Goal: Check status: Check status

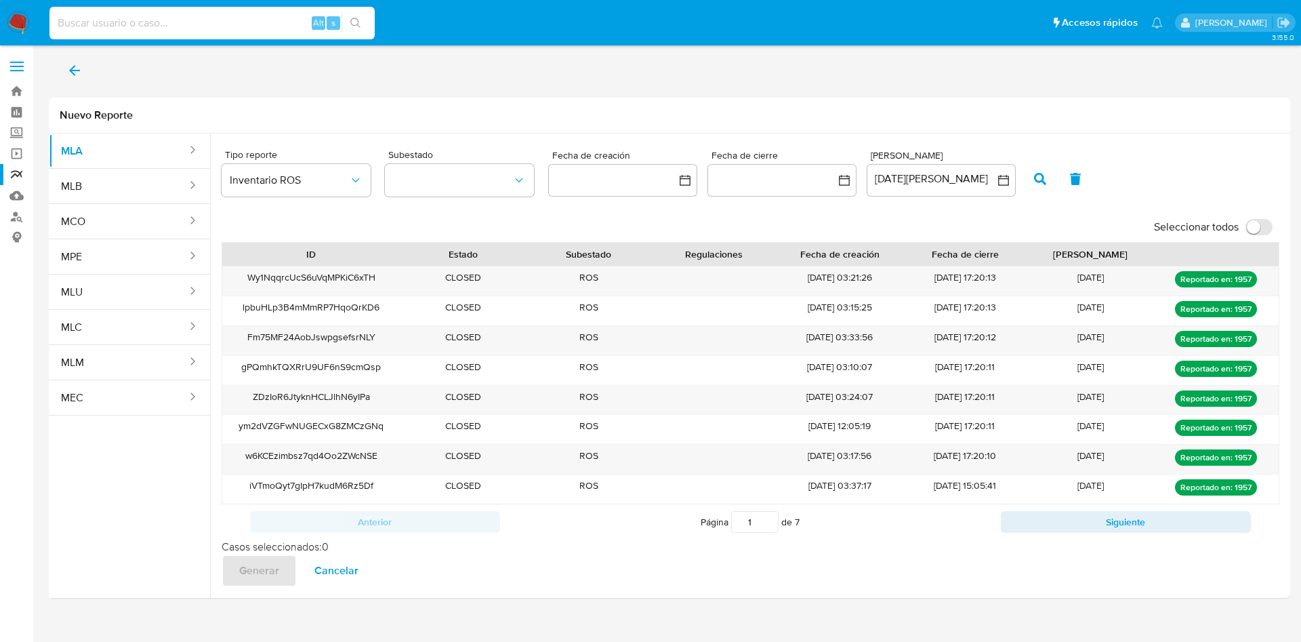
click at [186, 21] on input at bounding box center [211, 23] width 325 height 18
paste input "187888367"
type input "187888367"
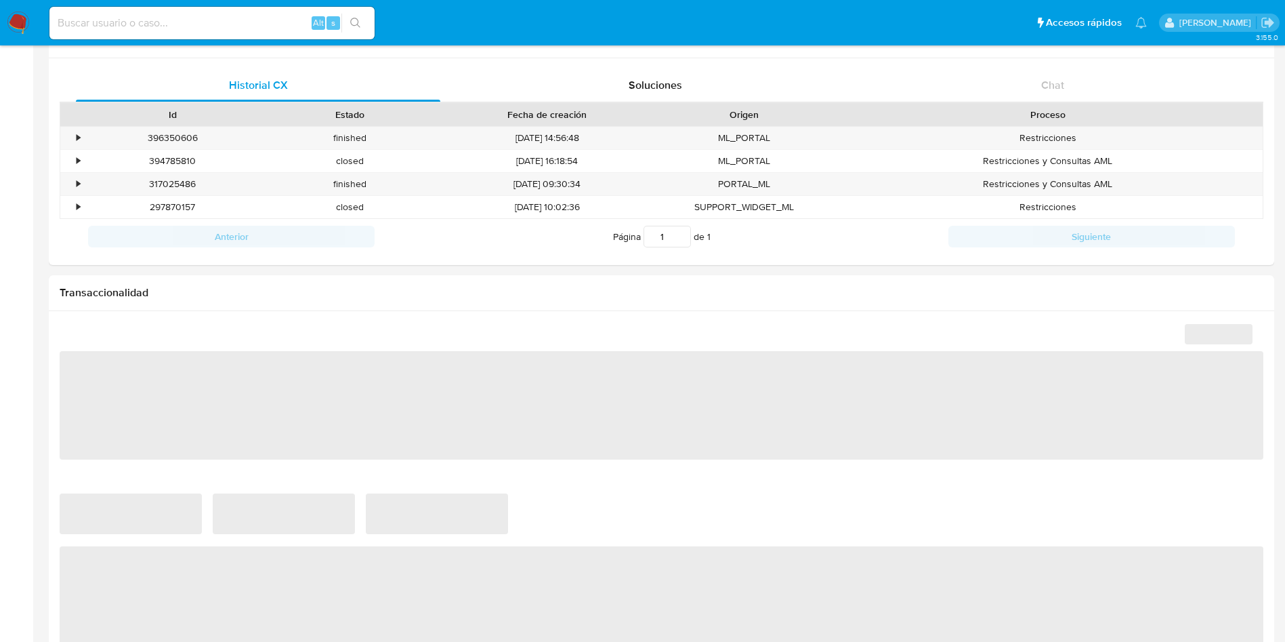
scroll to position [610, 0]
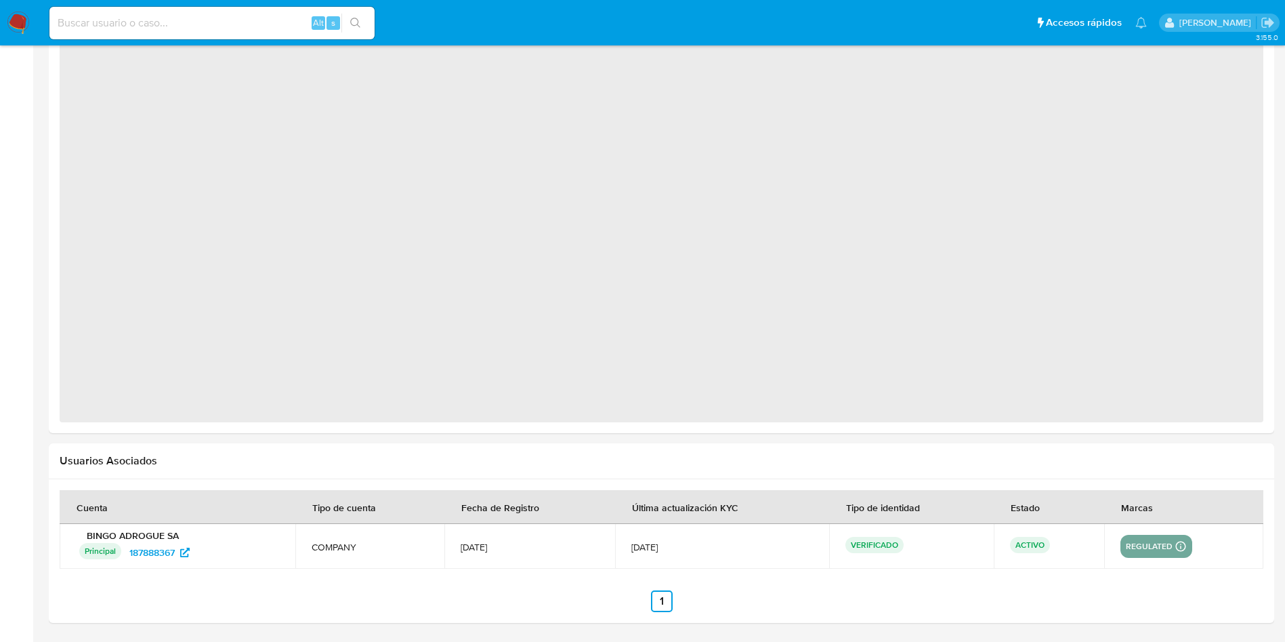
select select "10"
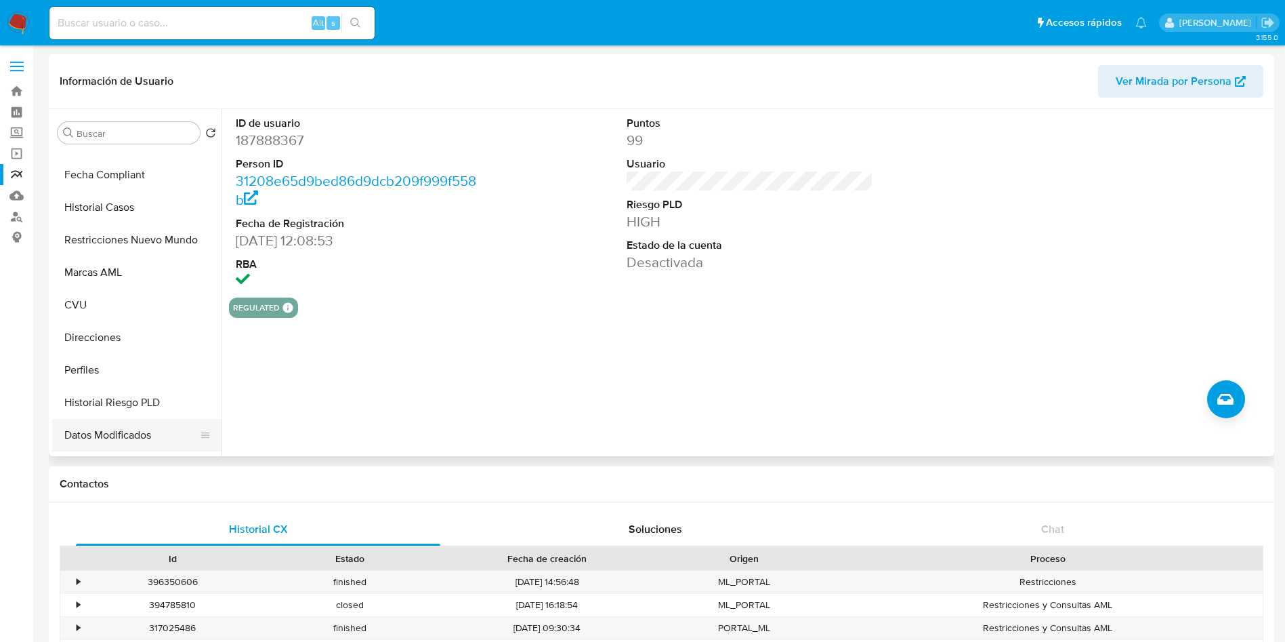
scroll to position [102, 0]
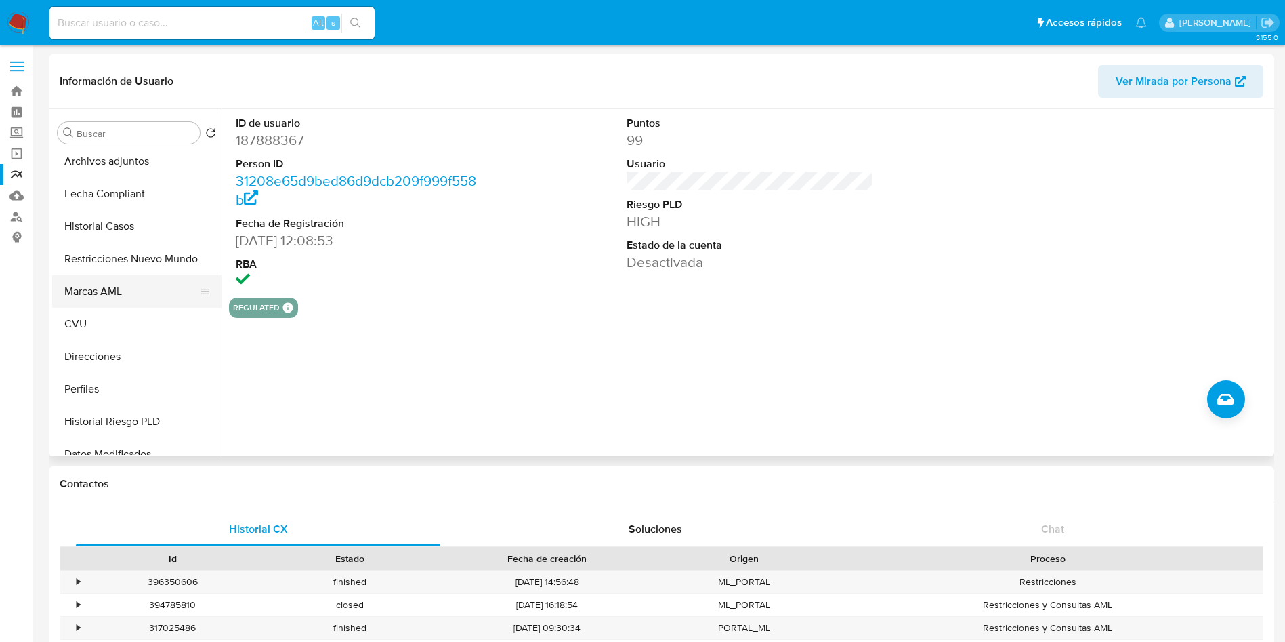
click at [127, 287] on button "Marcas AML" at bounding box center [131, 291] width 159 height 33
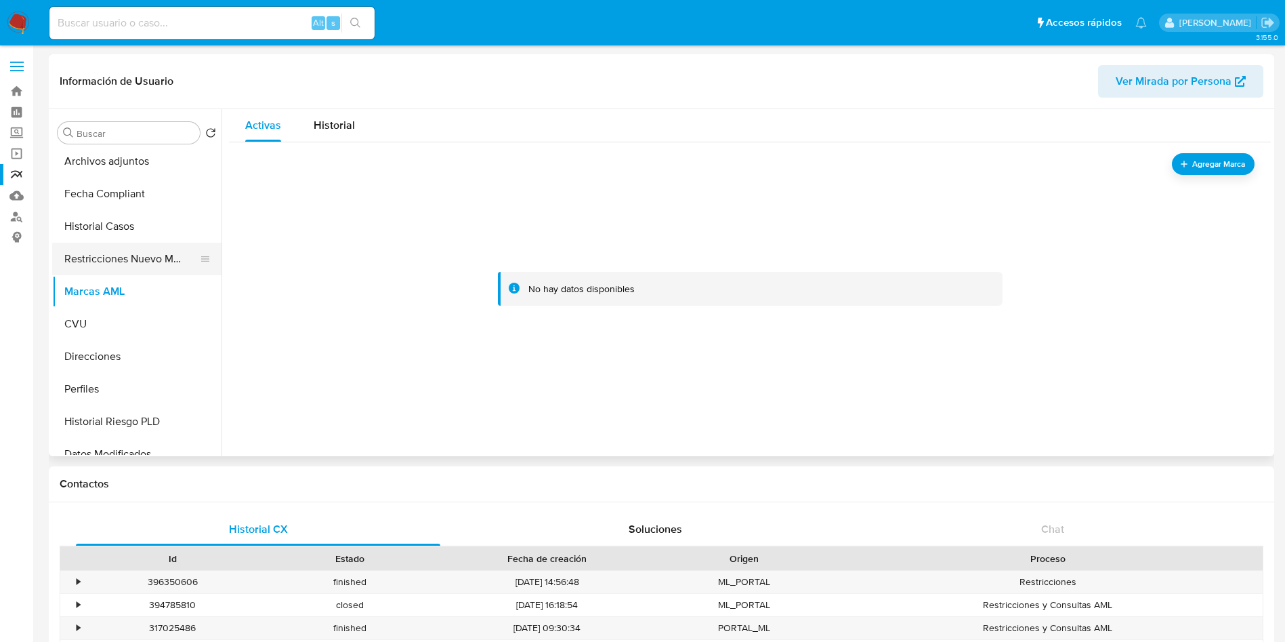
click at [144, 260] on button "Restricciones Nuevo Mundo" at bounding box center [131, 259] width 159 height 33
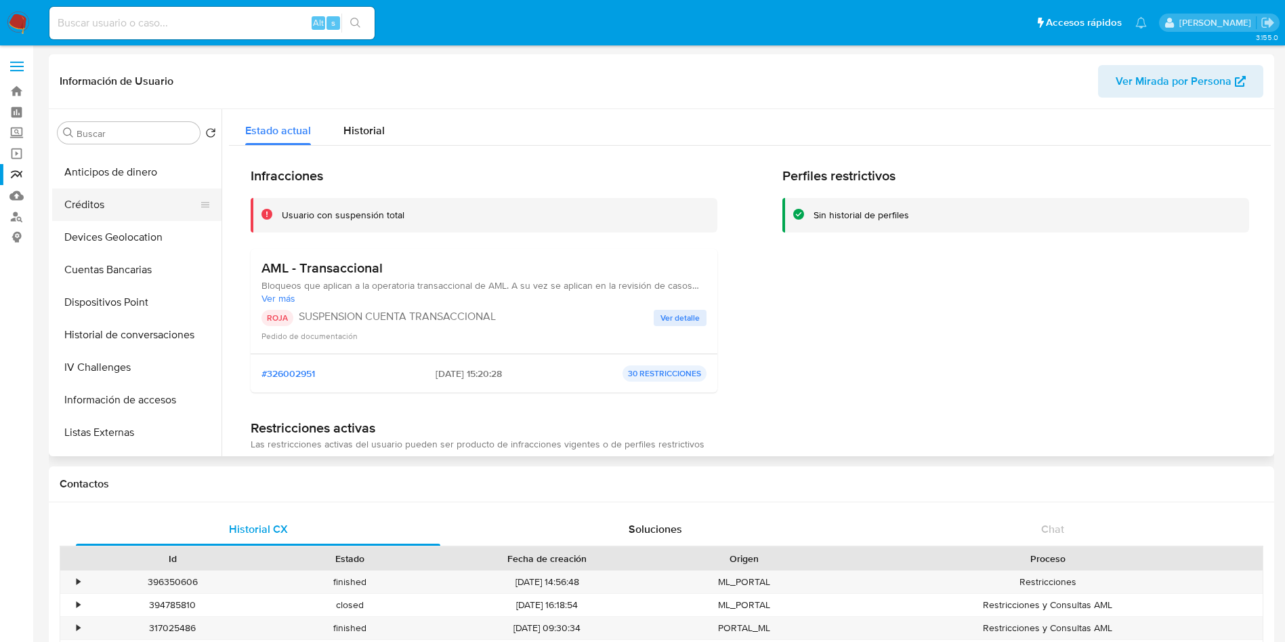
scroll to position [508, 0]
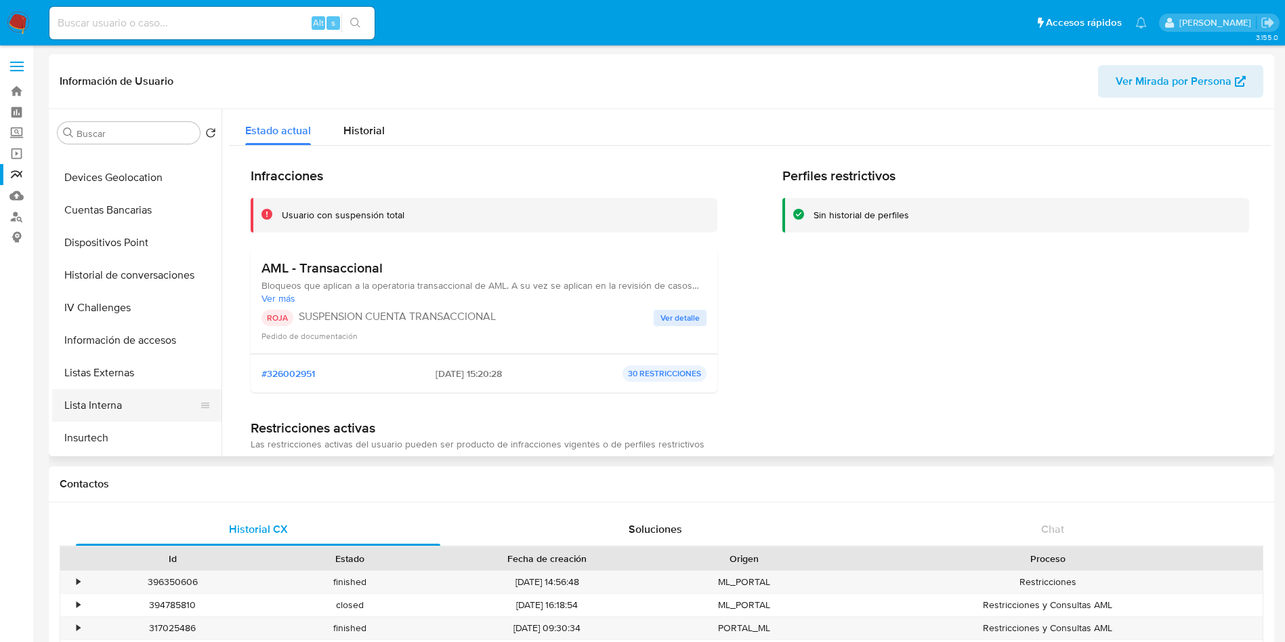
click at [110, 407] on button "Lista Interna" at bounding box center [131, 405] width 159 height 33
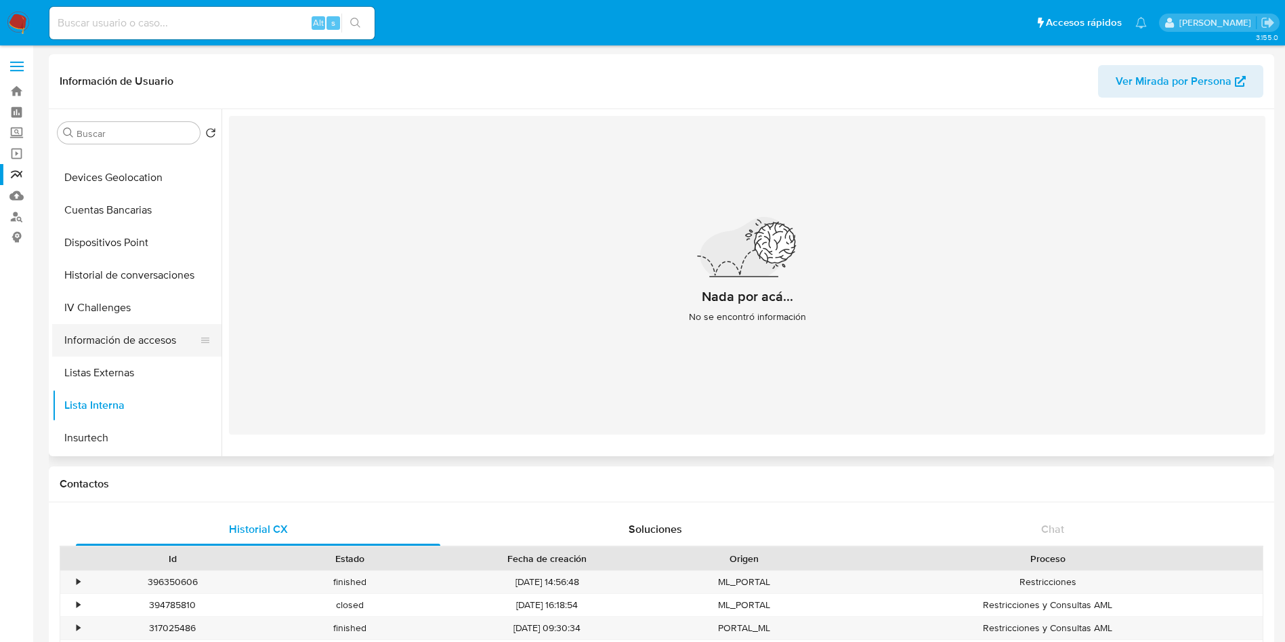
click at [143, 343] on button "Información de accesos" at bounding box center [131, 340] width 159 height 33
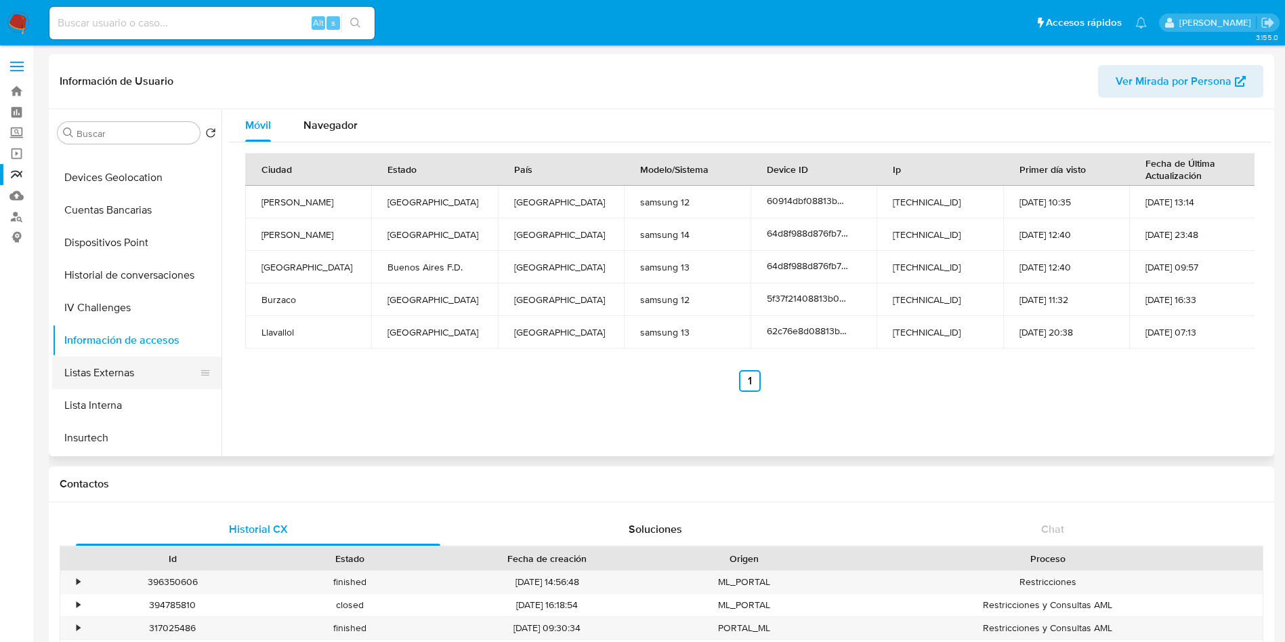
click at [104, 377] on button "Listas Externas" at bounding box center [131, 372] width 159 height 33
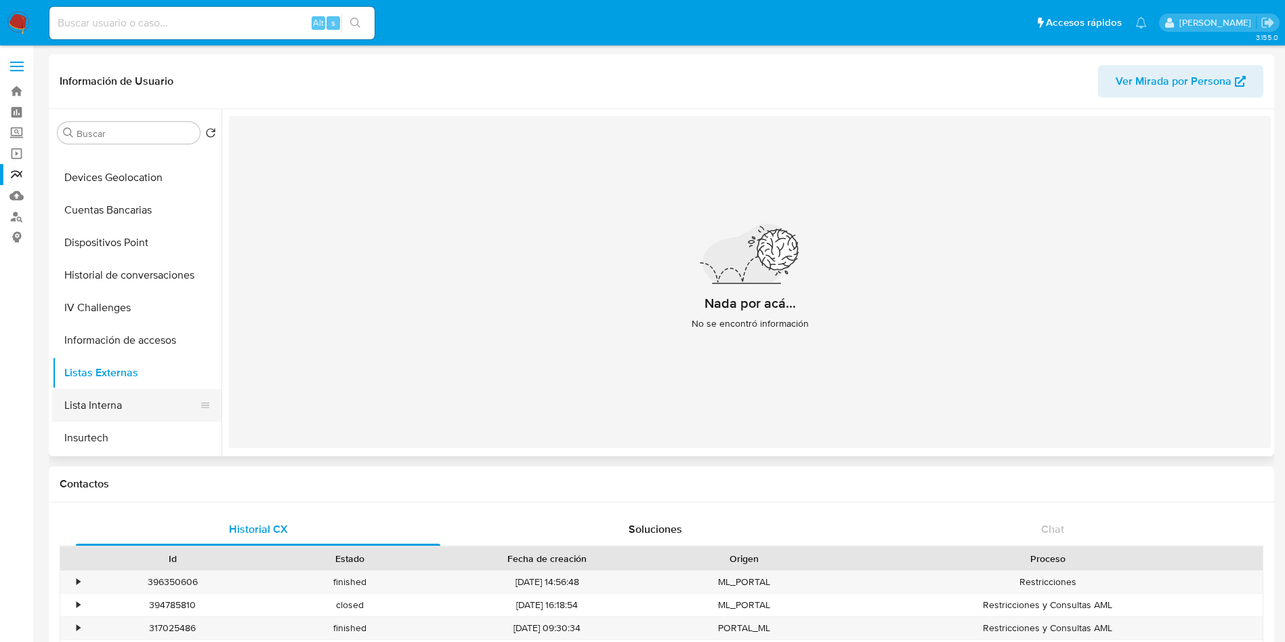
click at [112, 410] on button "Lista Interna" at bounding box center [131, 405] width 159 height 33
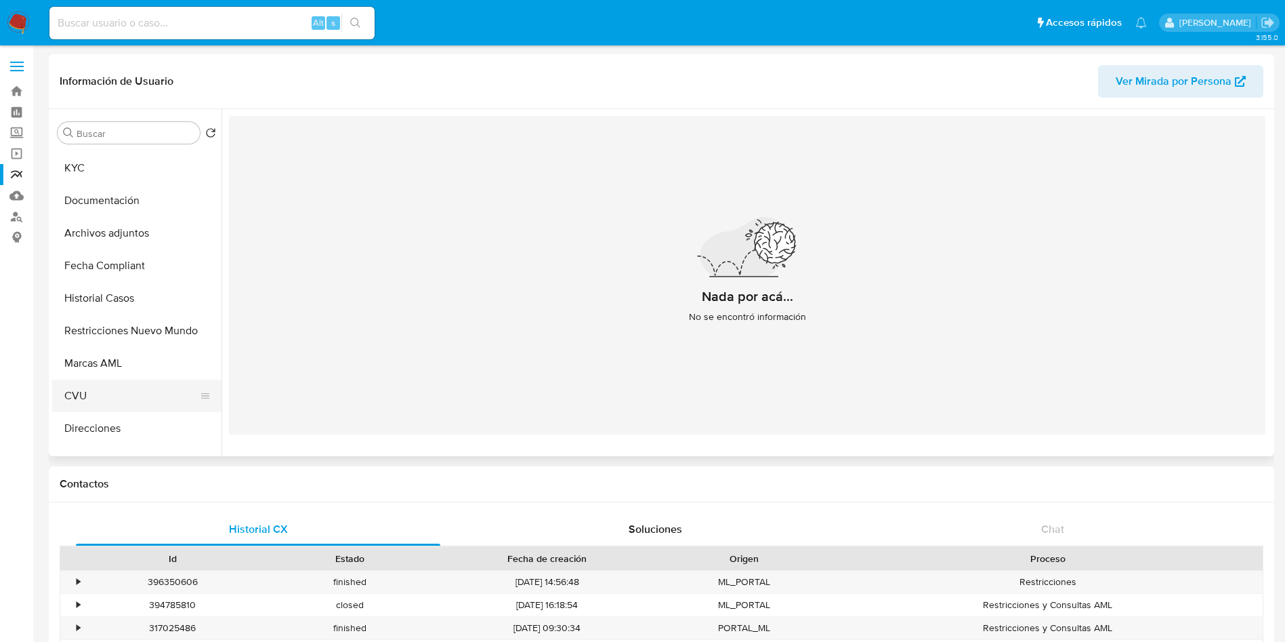
scroll to position [0, 0]
click at [90, 200] on button "KYC" at bounding box center [131, 198] width 159 height 33
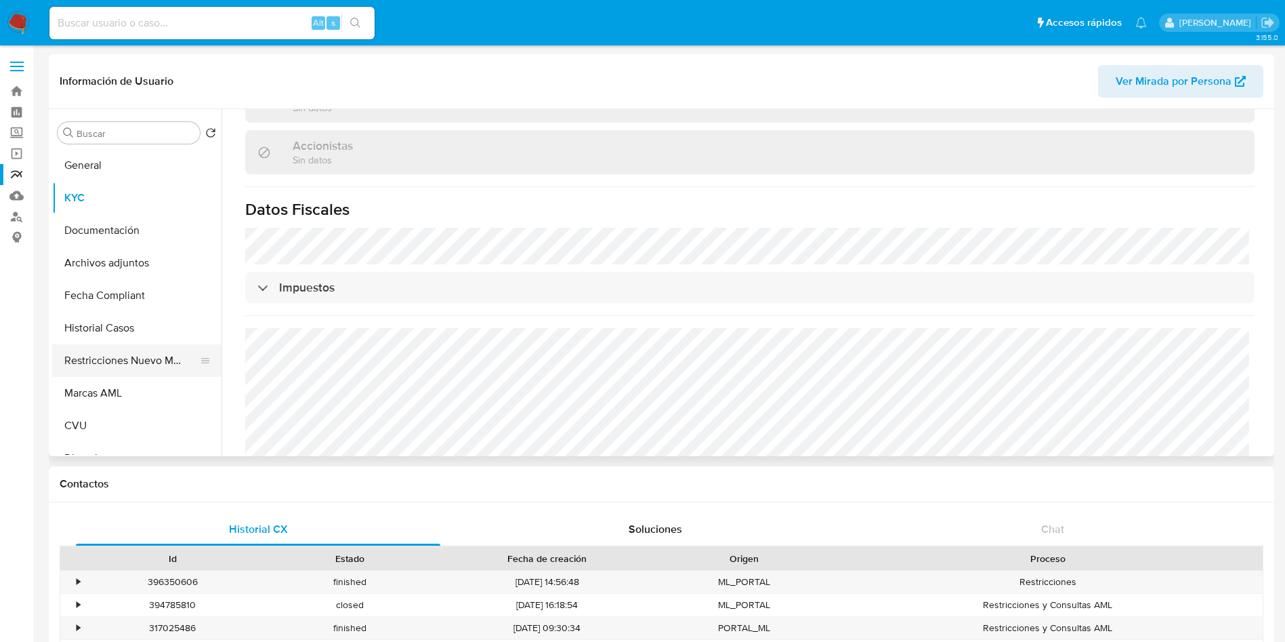
click at [123, 362] on button "Restricciones Nuevo Mundo" at bounding box center [131, 360] width 159 height 33
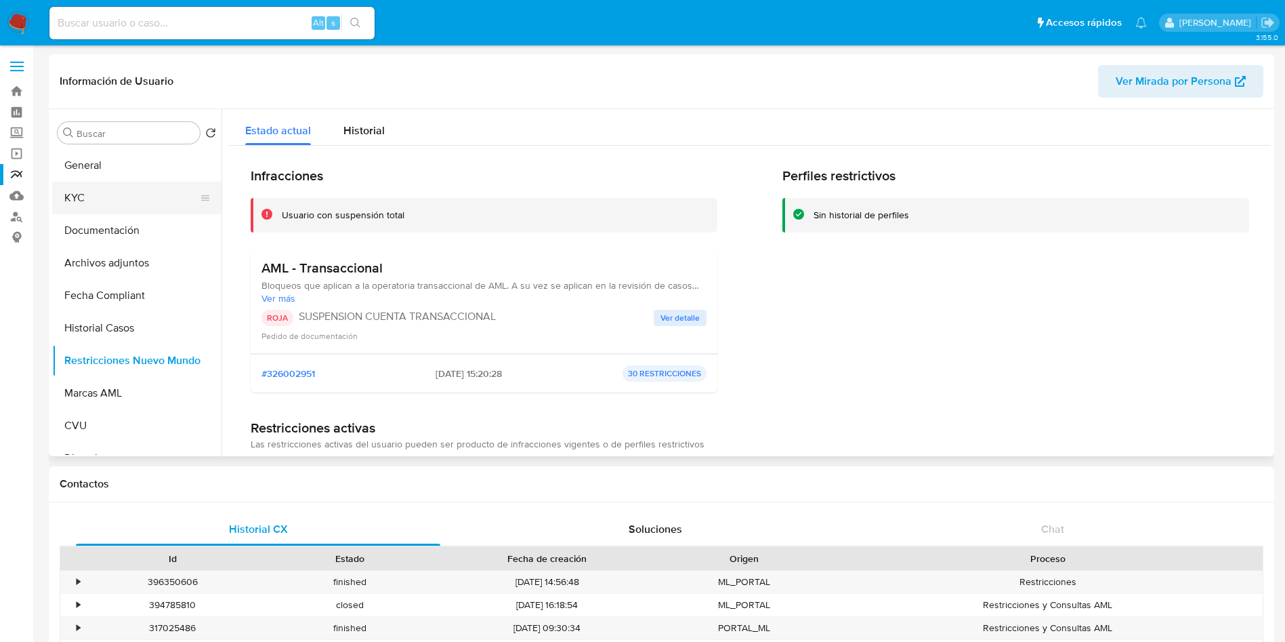
click at [114, 187] on button "KYC" at bounding box center [131, 198] width 159 height 33
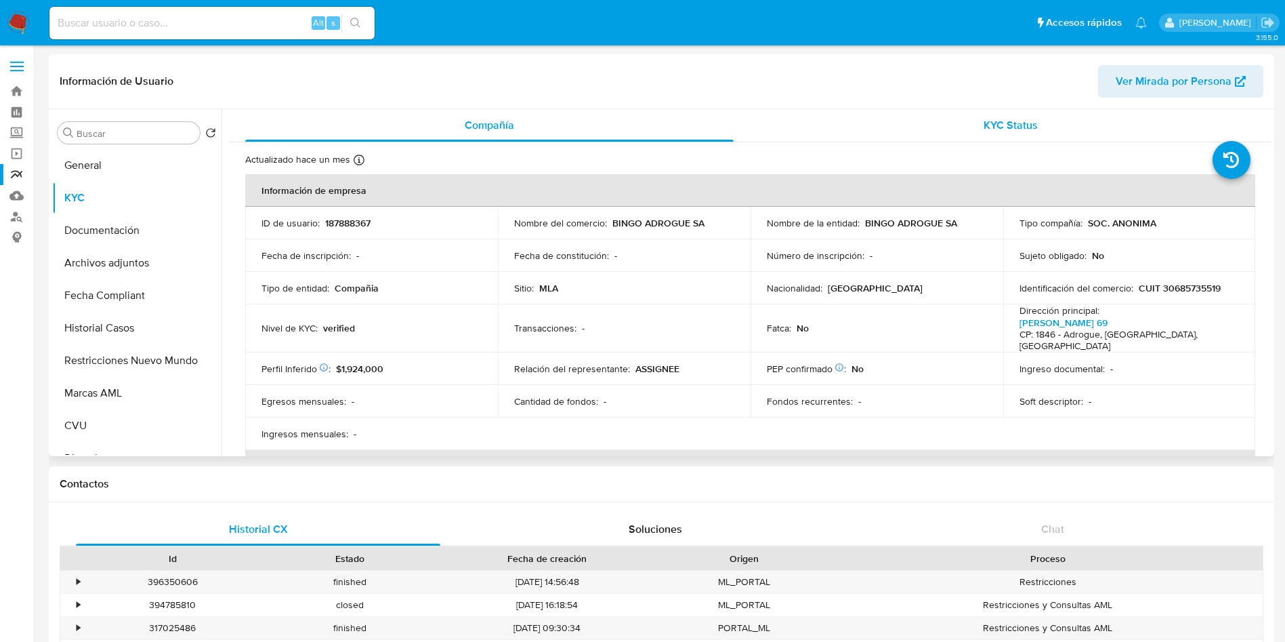
click at [1013, 122] on span "KYC Status" at bounding box center [1011, 125] width 54 height 16
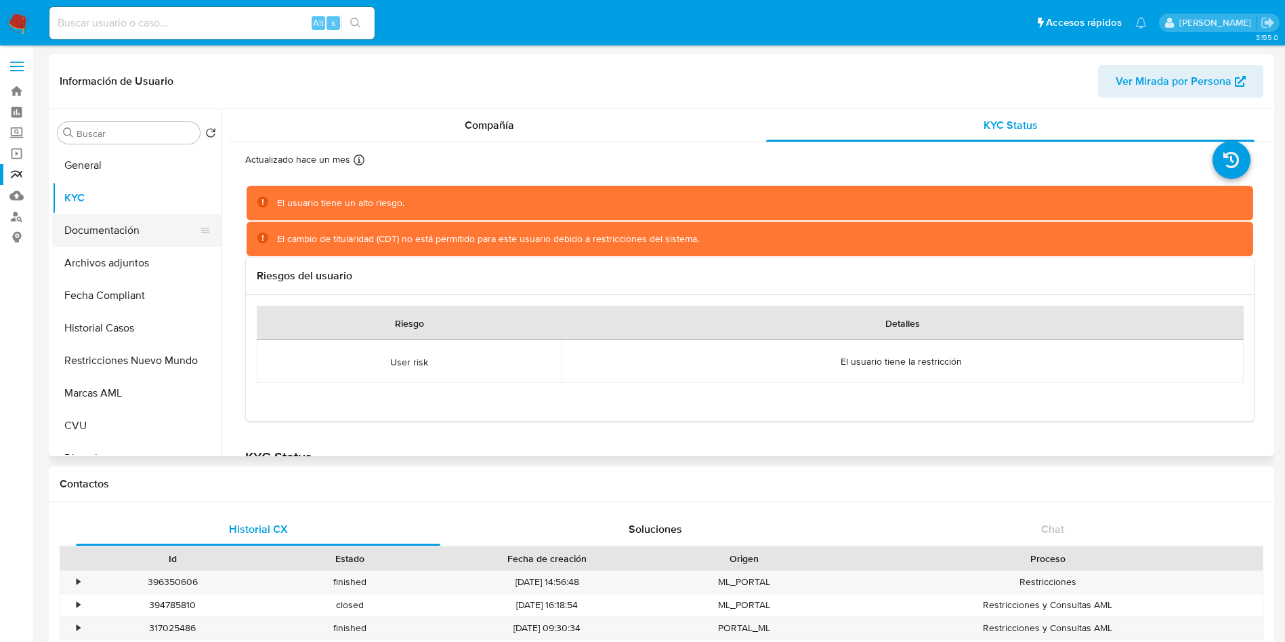
click at [140, 234] on button "Documentación" at bounding box center [131, 230] width 159 height 33
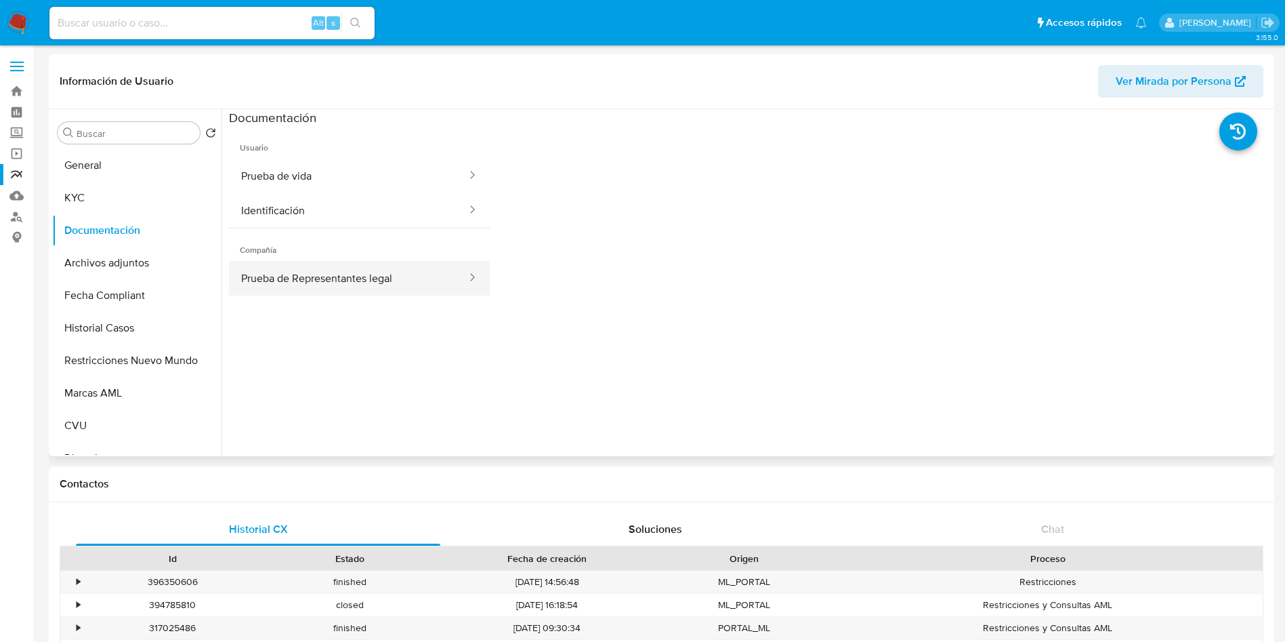
click at [310, 284] on button "Prueba de Representantes legal" at bounding box center [348, 278] width 239 height 35
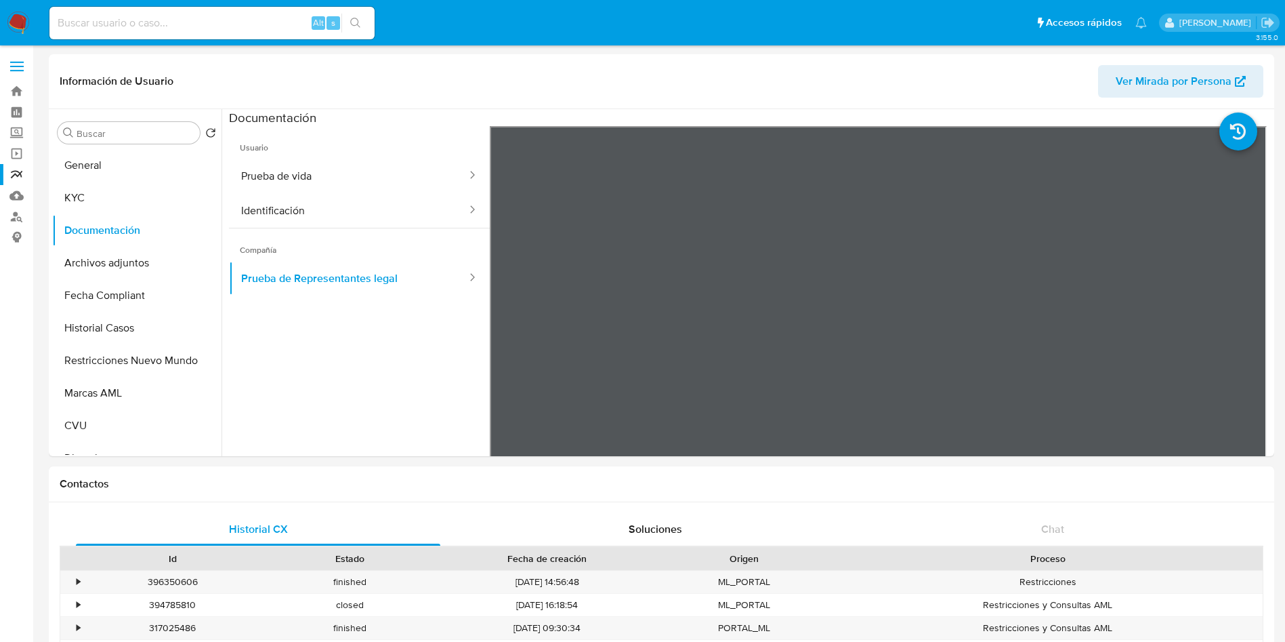
drag, startPoint x: 897, startPoint y: 462, endPoint x: 1012, endPoint y: 462, distance: 115.2
click at [91, 209] on button "KYC" at bounding box center [131, 198] width 159 height 33
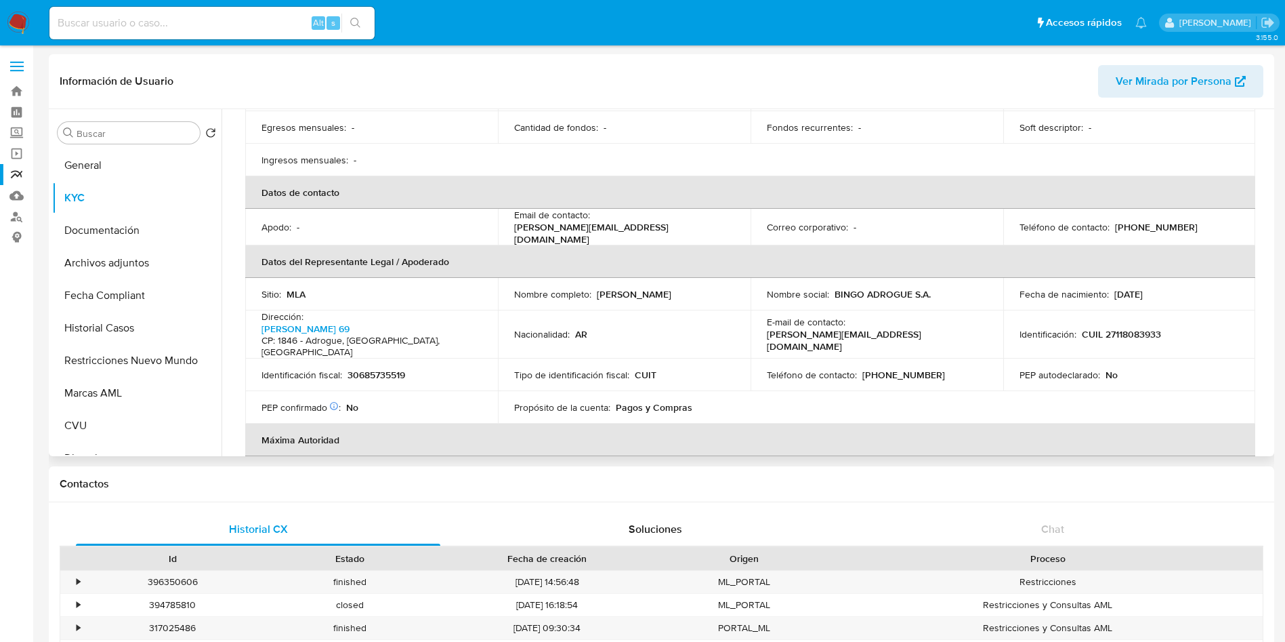
scroll to position [305, 0]
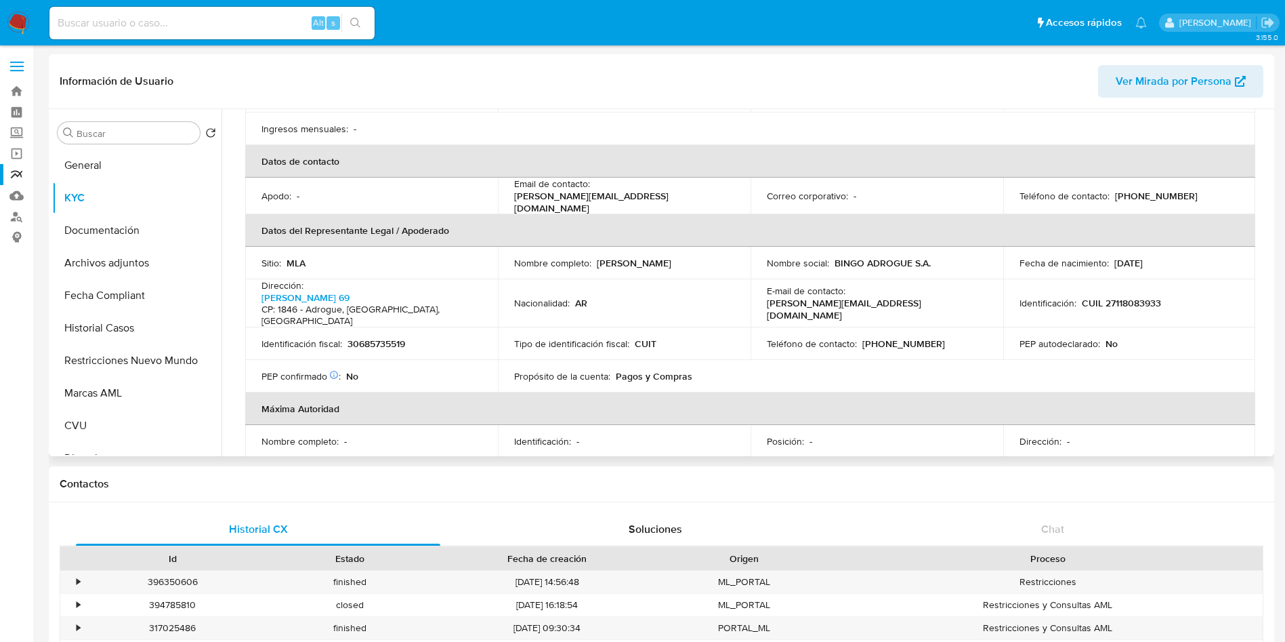
drag, startPoint x: 687, startPoint y: 242, endPoint x: 588, endPoint y: 249, distance: 99.2
click at [588, 257] on div "Nombre completo : Beatriz Elena Nobo" at bounding box center [624, 263] width 220 height 12
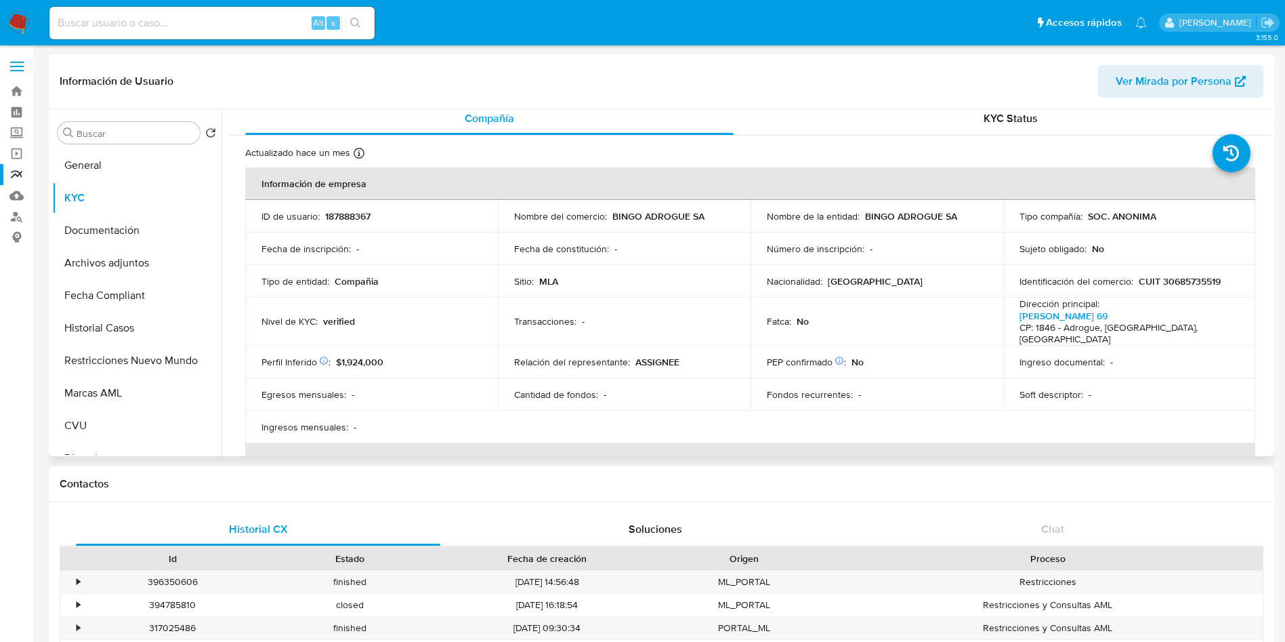
scroll to position [0, 0]
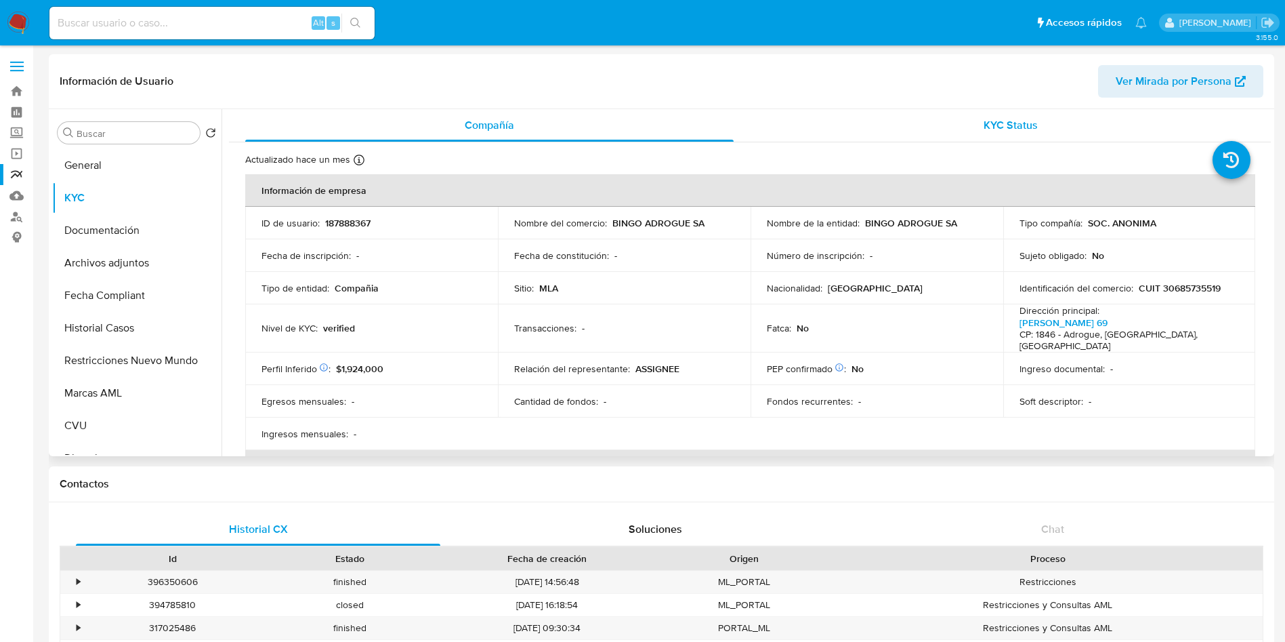
click at [944, 127] on div "KYC Status" at bounding box center [1010, 125] width 488 height 33
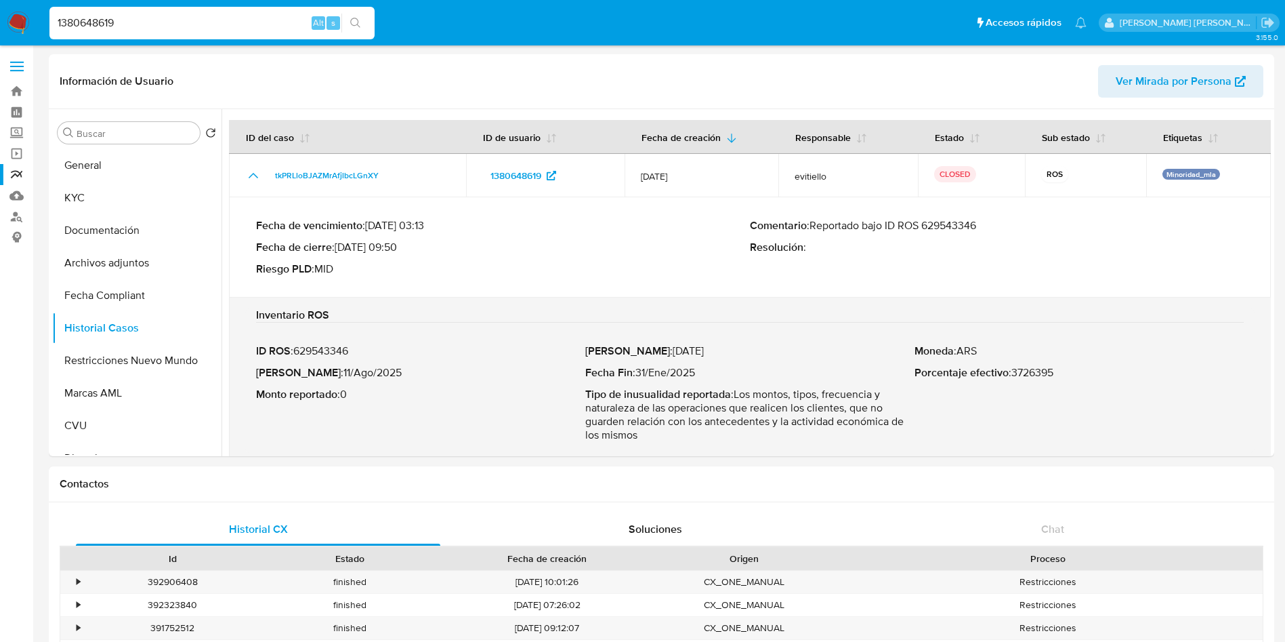
select select "10"
